Goal: Task Accomplishment & Management: Use online tool/utility

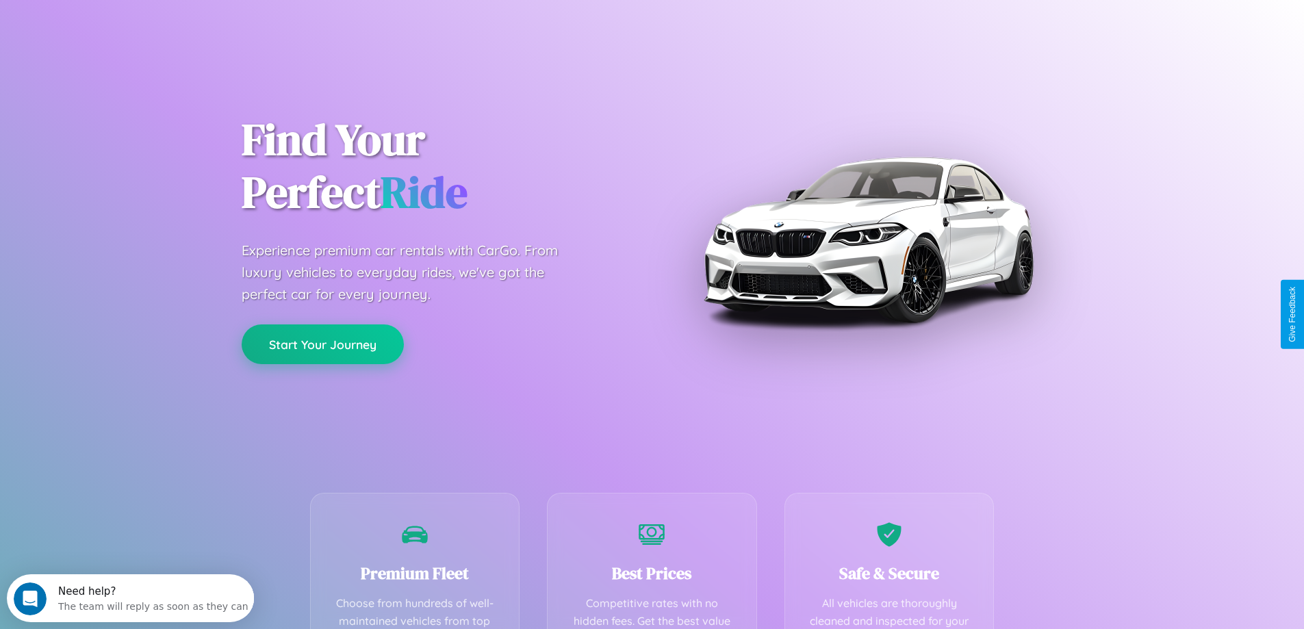
click at [322, 344] on button "Start Your Journey" at bounding box center [323, 344] width 162 height 40
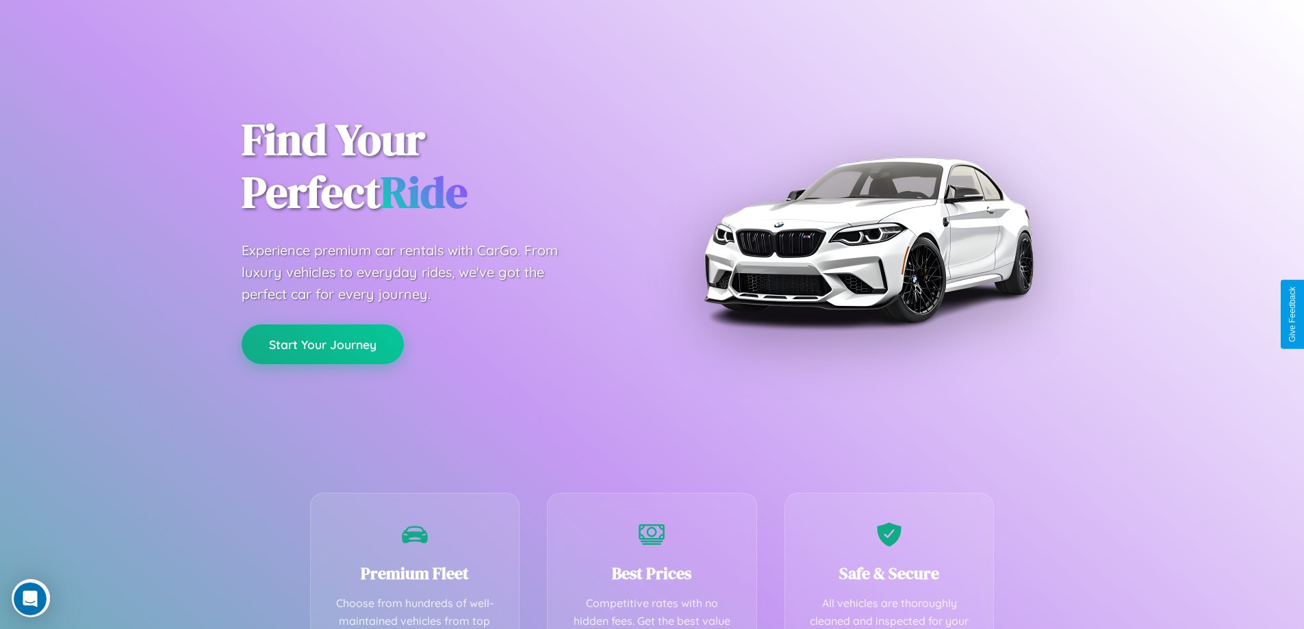
click at [322, 344] on button "Start Your Journey" at bounding box center [323, 344] width 162 height 40
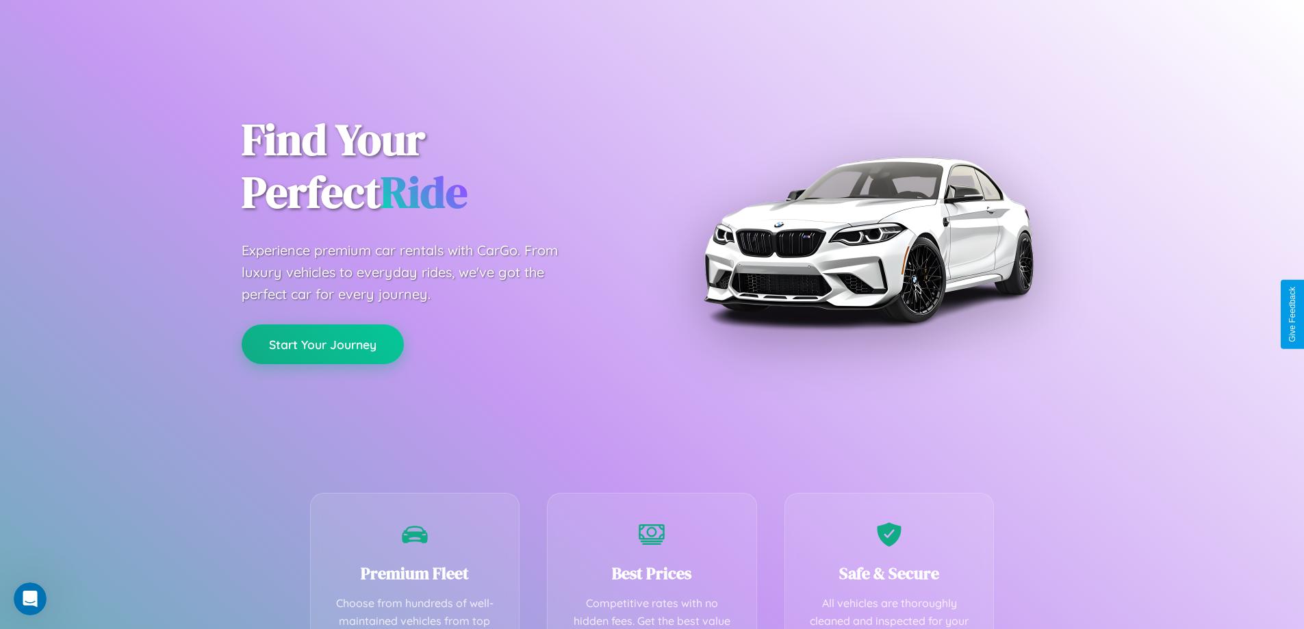
click at [322, 344] on button "Start Your Journey" at bounding box center [323, 344] width 162 height 40
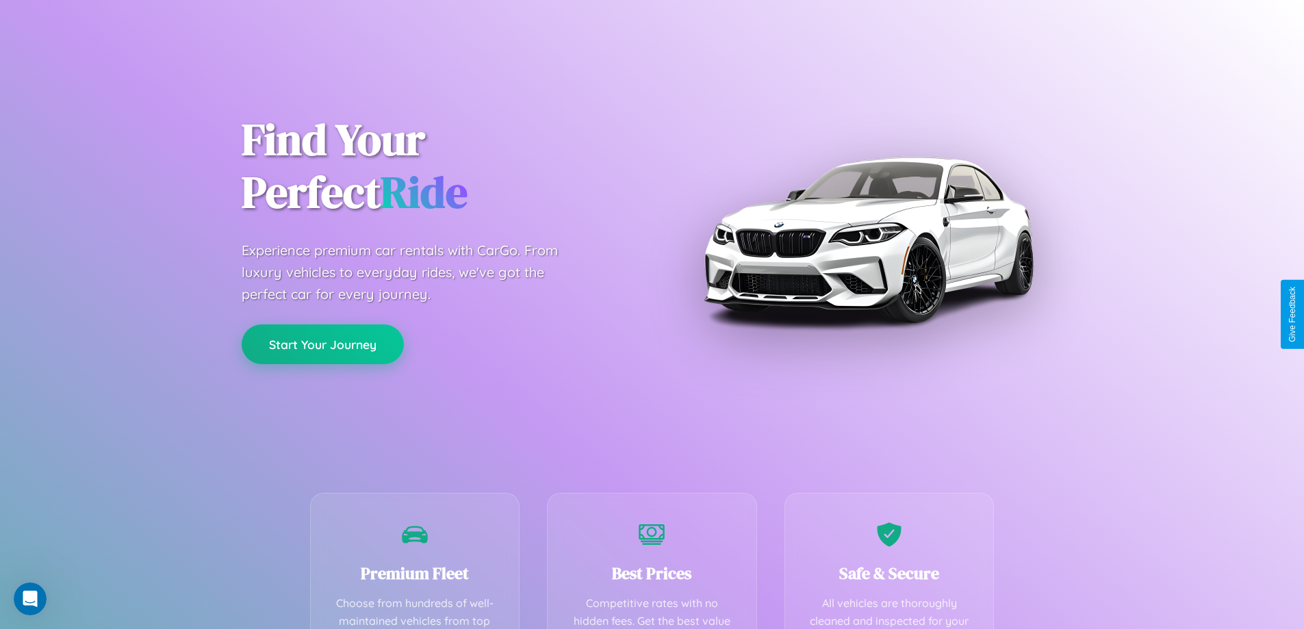
click at [322, 344] on button "Start Your Journey" at bounding box center [323, 344] width 162 height 40
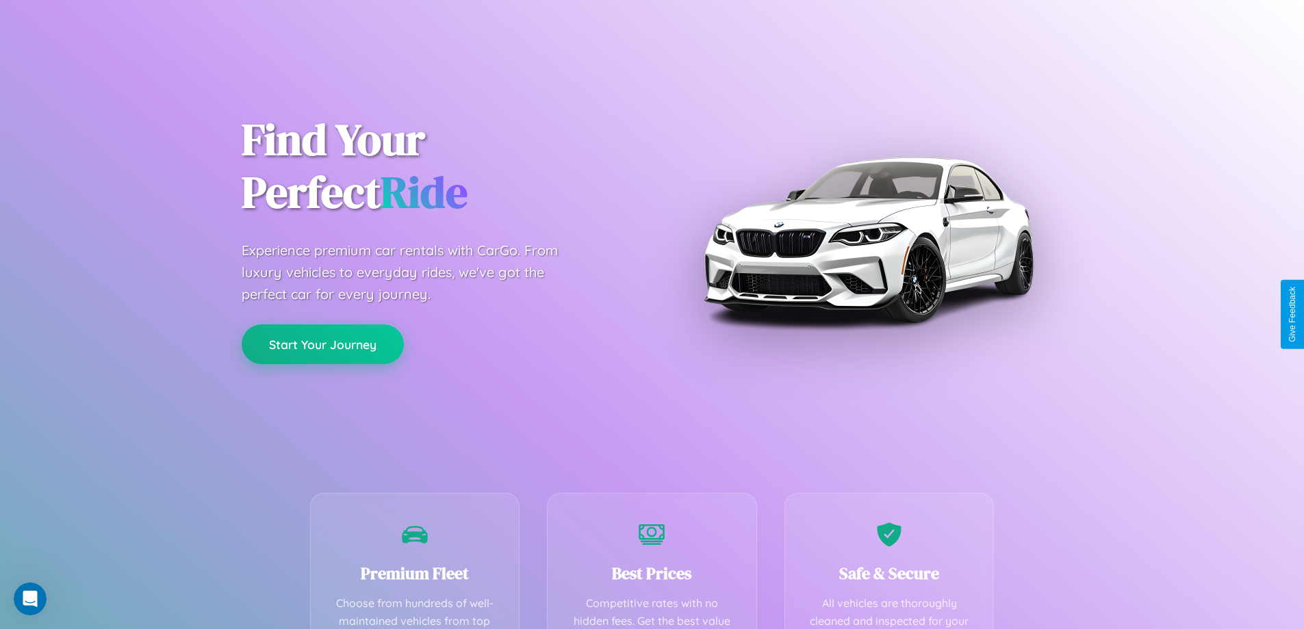
click at [322, 344] on button "Start Your Journey" at bounding box center [323, 344] width 162 height 40
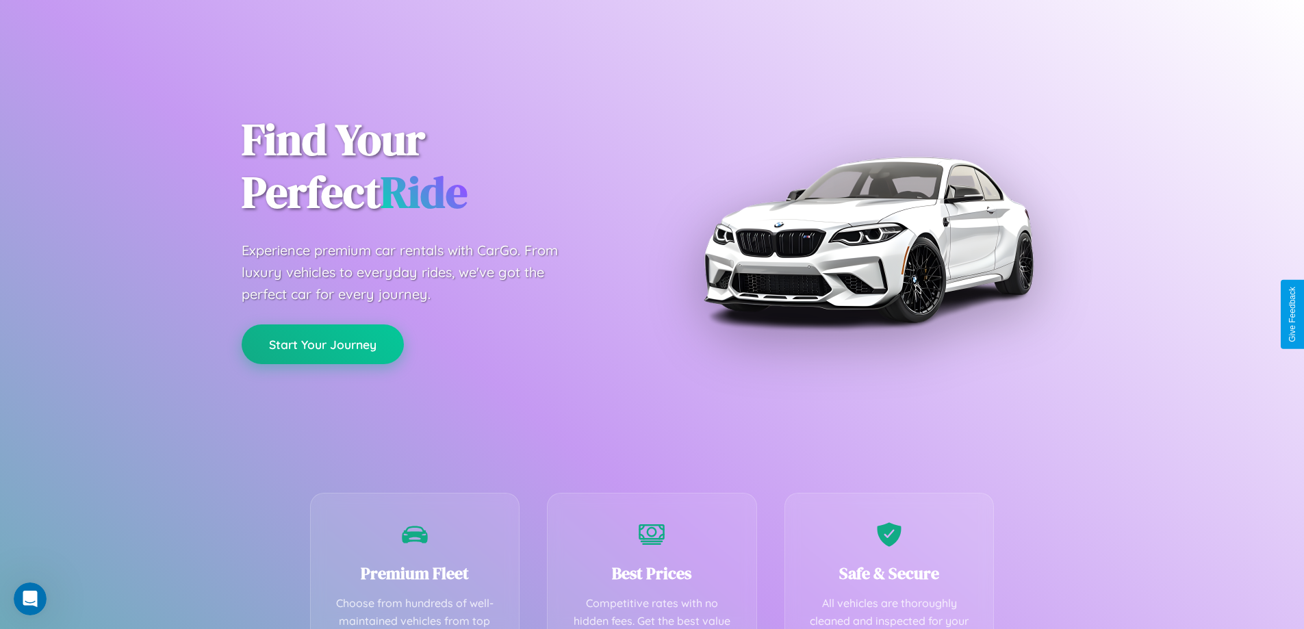
click at [322, 344] on button "Start Your Journey" at bounding box center [323, 344] width 162 height 40
